Goal: Information Seeking & Learning: Learn about a topic

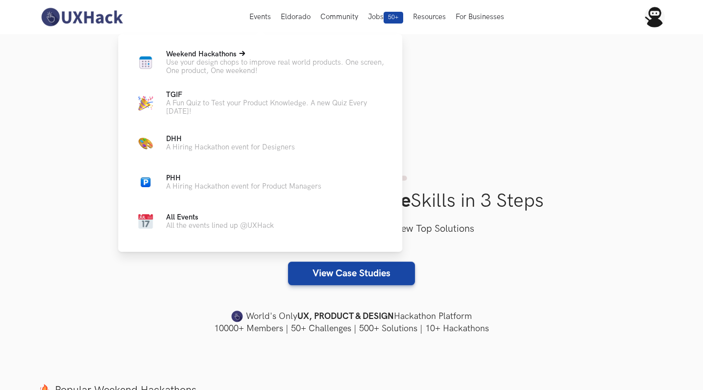
click at [216, 55] on span "Weekend Hackathons Live" at bounding box center [201, 54] width 71 height 8
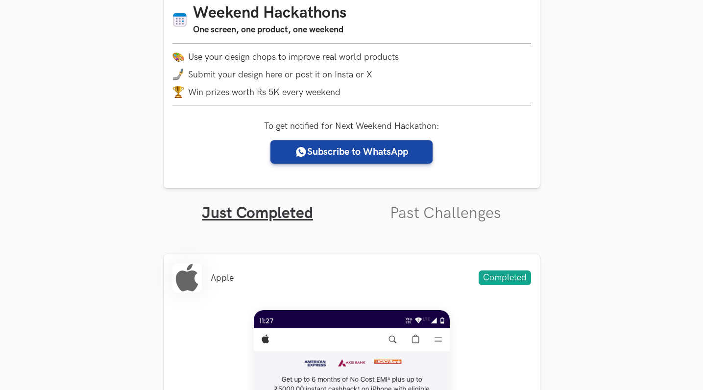
scroll to position [177, 0]
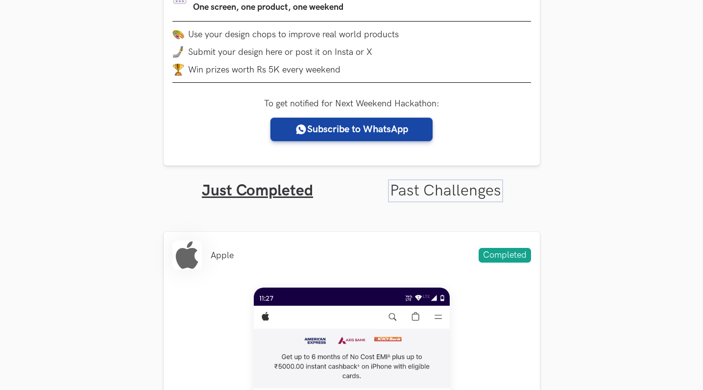
click at [429, 197] on link "Past Challenges" at bounding box center [445, 190] width 111 height 19
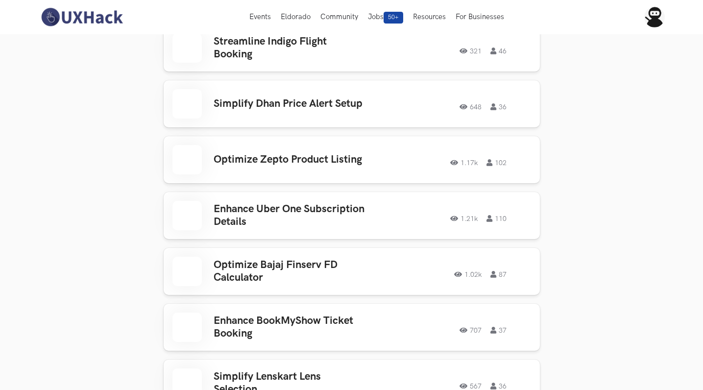
scroll to position [1997, 0]
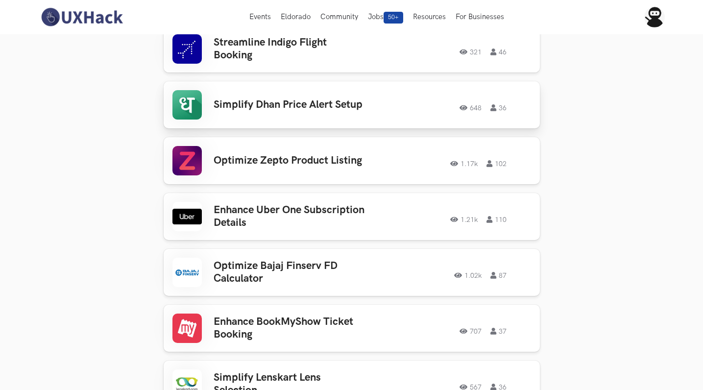
click at [294, 98] on h3 "Simplify Dhan Price Alert Setup" at bounding box center [290, 104] width 153 height 13
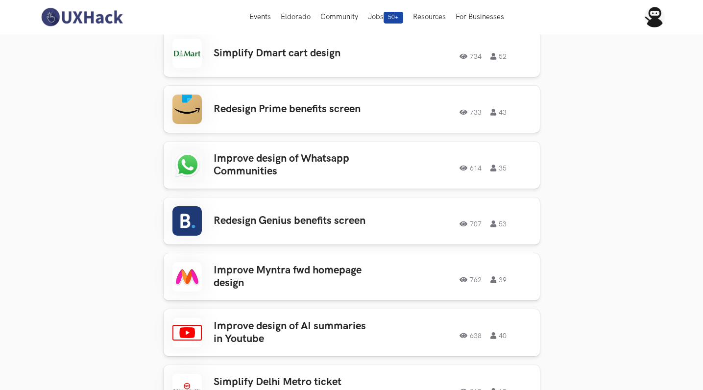
scroll to position [1145, 0]
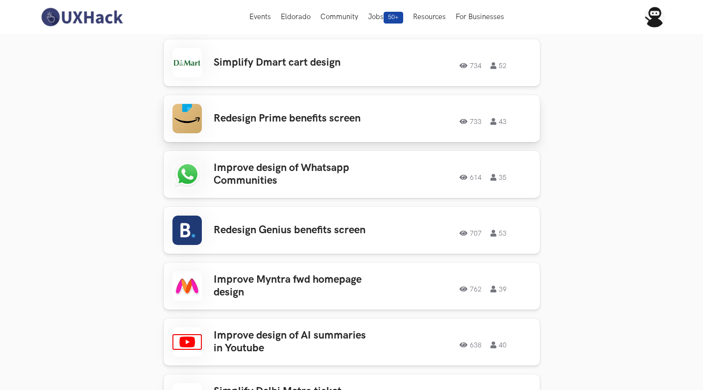
click at [321, 112] on h3 "Redesign Prime benefits screen" at bounding box center [290, 118] width 153 height 13
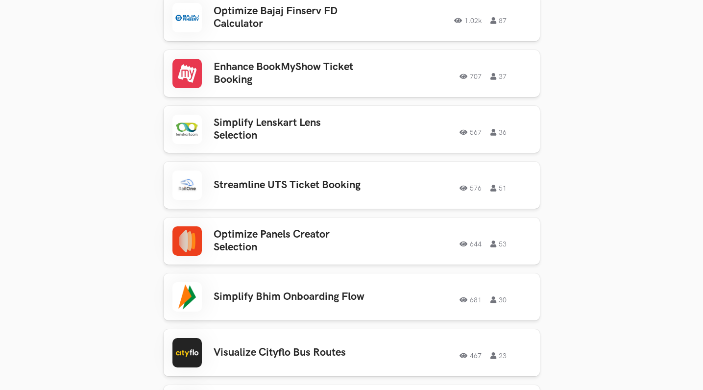
scroll to position [2268, 0]
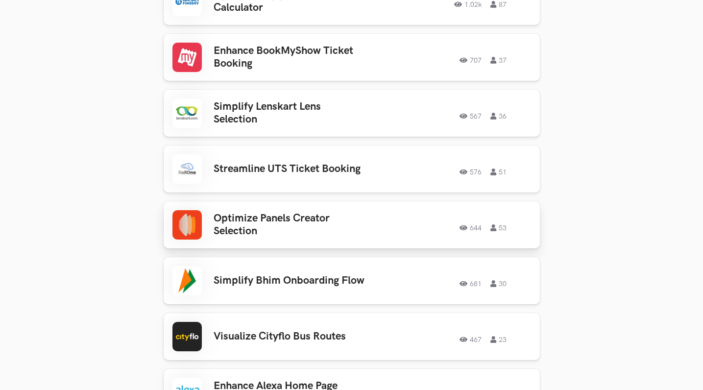
click at [259, 218] on h3 "Optimize Panels Creator Selection" at bounding box center [290, 225] width 153 height 26
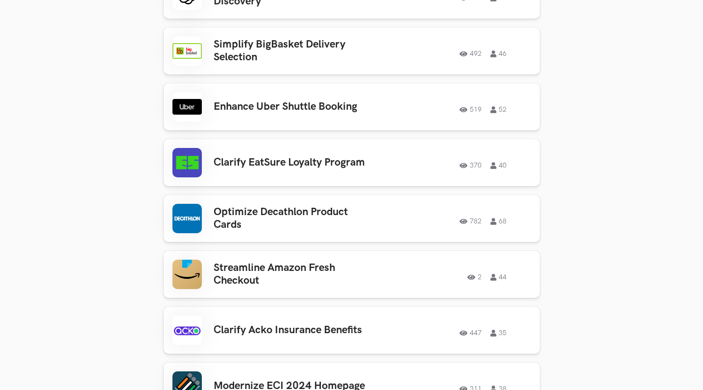
scroll to position [4350, 0]
click at [275, 261] on h3 "Streamline Amazon Fresh Checkout" at bounding box center [290, 274] width 153 height 26
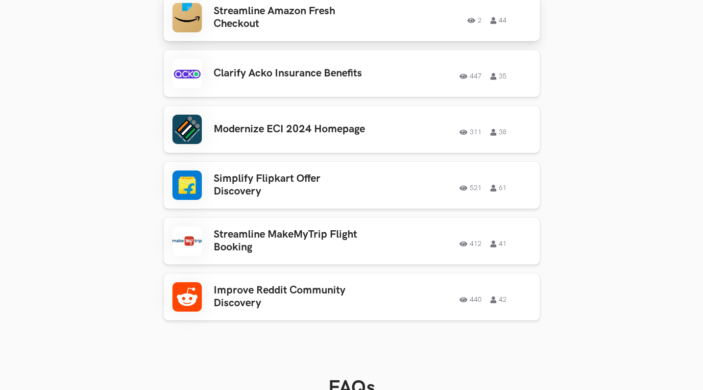
scroll to position [4607, 0]
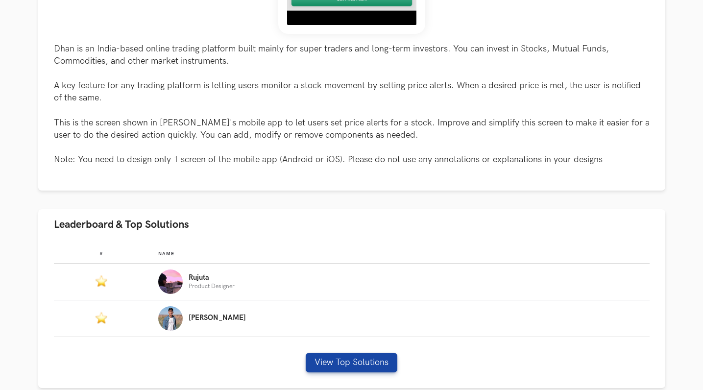
scroll to position [431, 0]
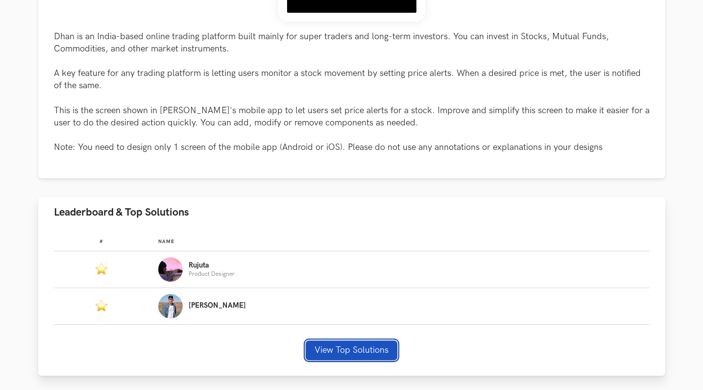
click at [321, 356] on button "View Top Solutions" at bounding box center [352, 350] width 92 height 20
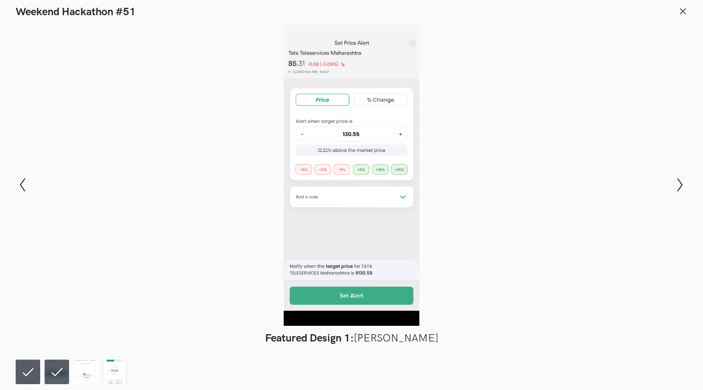
scroll to position [517, 0]
click at [55, 365] on li at bounding box center [57, 372] width 24 height 24
click at [27, 369] on li at bounding box center [28, 372] width 24 height 24
click at [82, 370] on img at bounding box center [85, 372] width 24 height 24
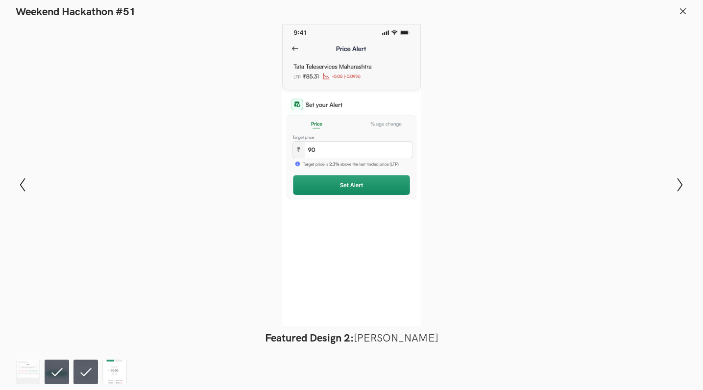
click at [121, 376] on img at bounding box center [114, 372] width 24 height 24
click at [85, 376] on li at bounding box center [85, 372] width 24 height 24
click at [31, 366] on img at bounding box center [28, 372] width 24 height 24
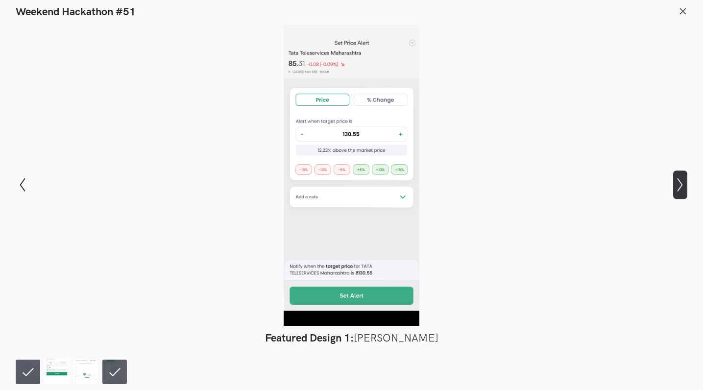
click at [684, 190] on icon "Show next slide" at bounding box center [680, 185] width 14 height 14
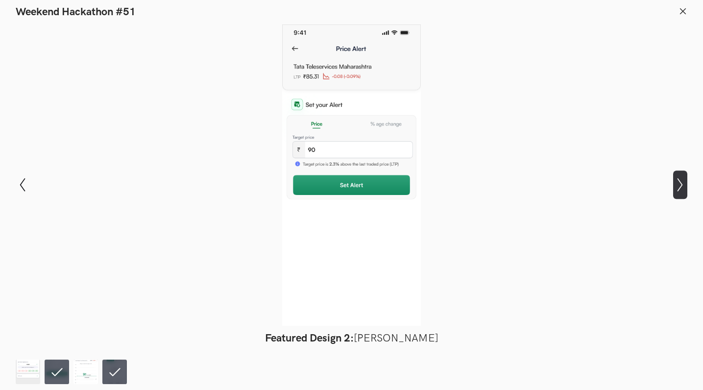
click at [684, 190] on icon "Show next slide" at bounding box center [680, 185] width 14 height 14
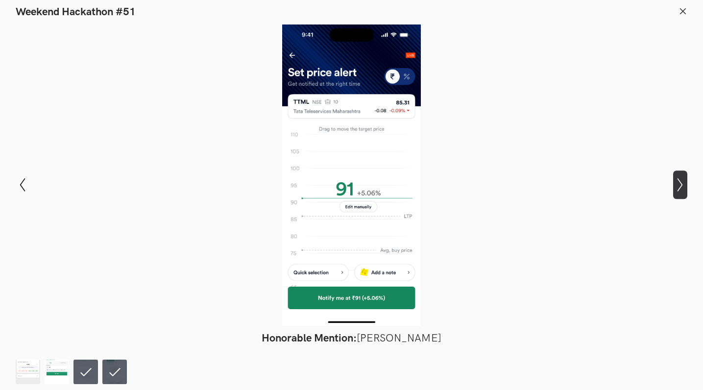
click at [684, 190] on icon "Show next slide" at bounding box center [680, 185] width 14 height 14
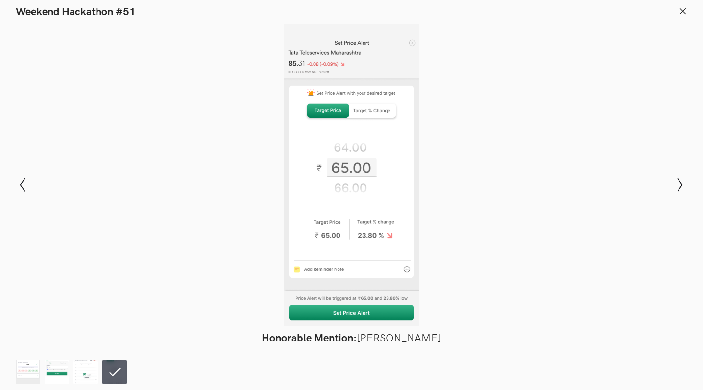
click at [686, 9] on icon at bounding box center [682, 11] width 9 height 9
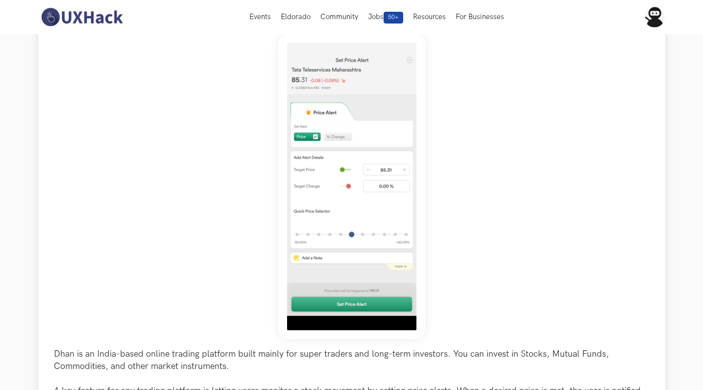
scroll to position [66, 0]
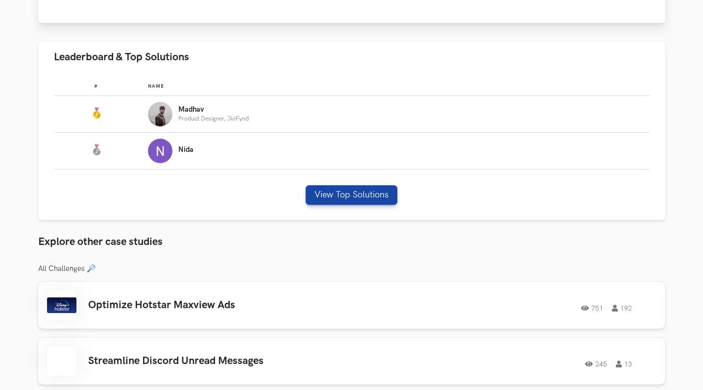
scroll to position [567, 0]
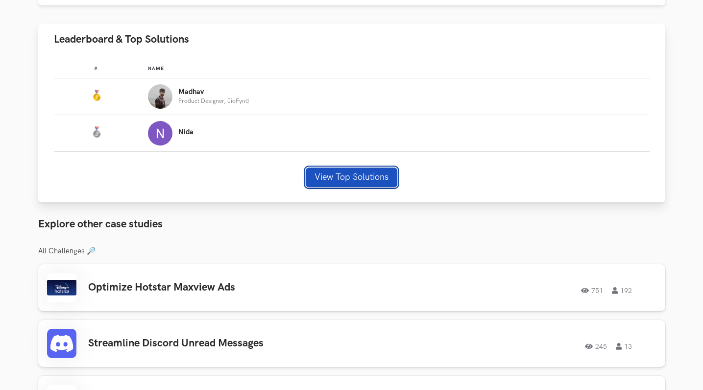
click at [355, 172] on button "View Top Solutions" at bounding box center [352, 178] width 92 height 20
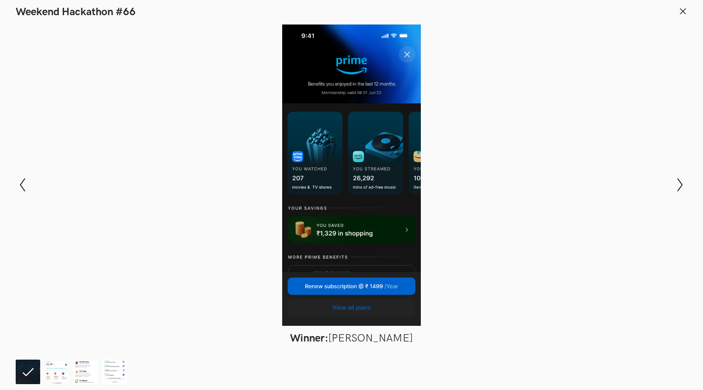
click at [684, 10] on icon at bounding box center [682, 11] width 9 height 9
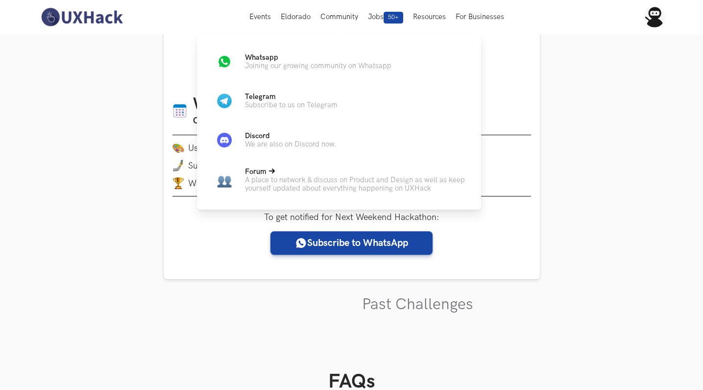
scroll to position [37, 0]
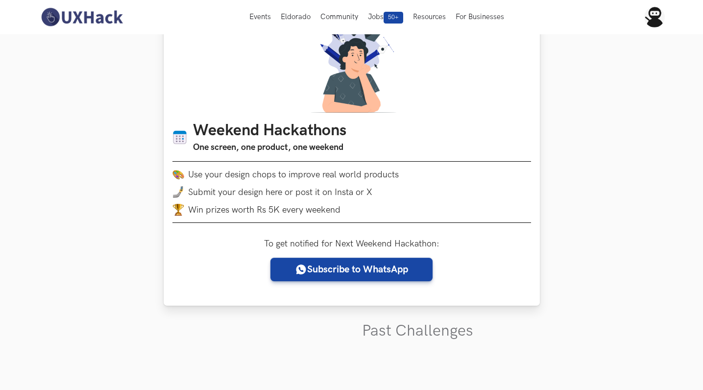
click at [189, 243] on div "Weekend Hackathons One screen, one product, one weekend Use your design chops t…" at bounding box center [352, 156] width 376 height 300
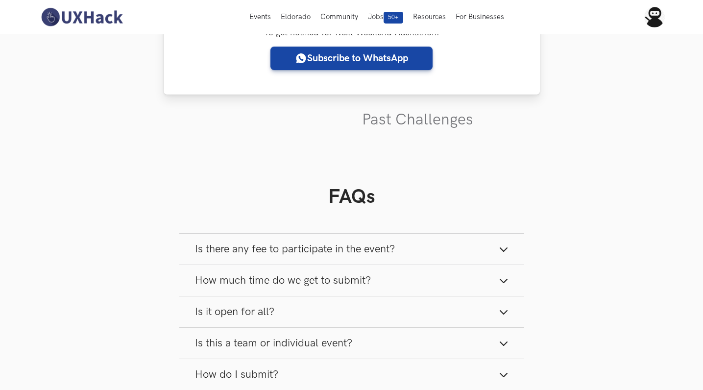
scroll to position [0, 0]
